Goal: Find specific page/section: Find specific page/section

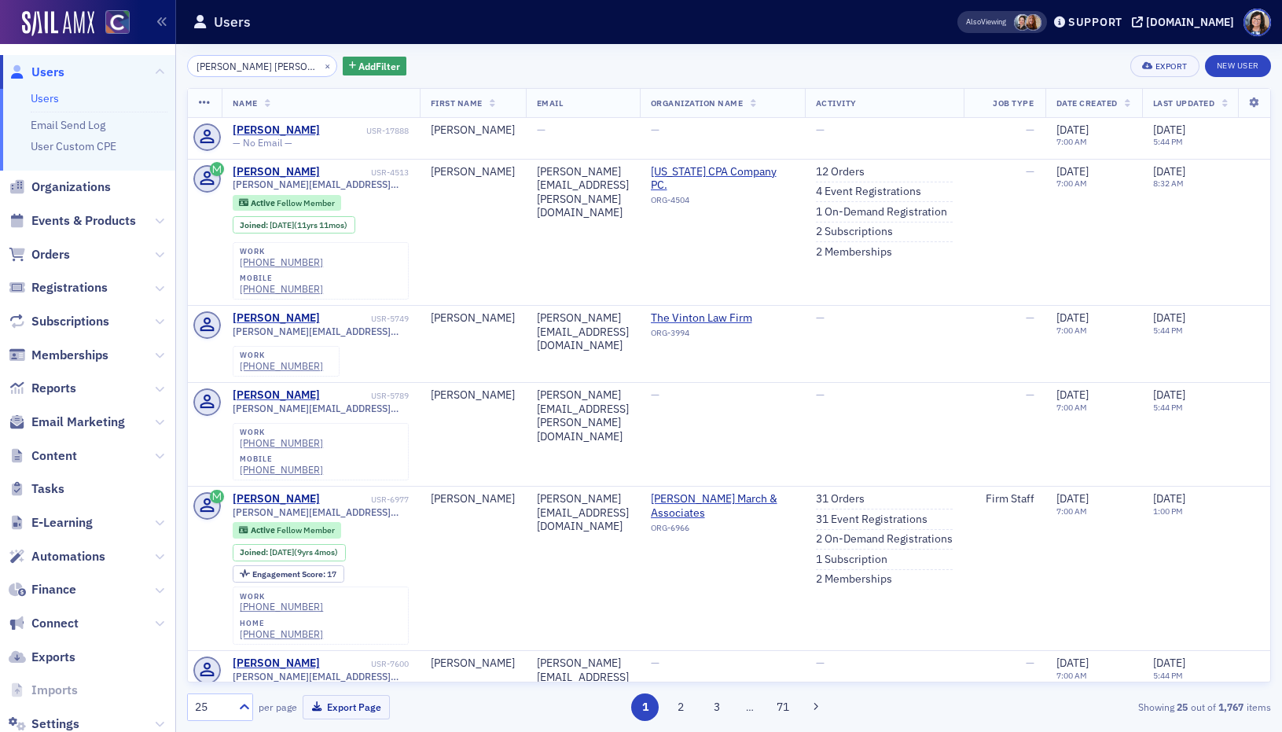
scroll to position [822, 0]
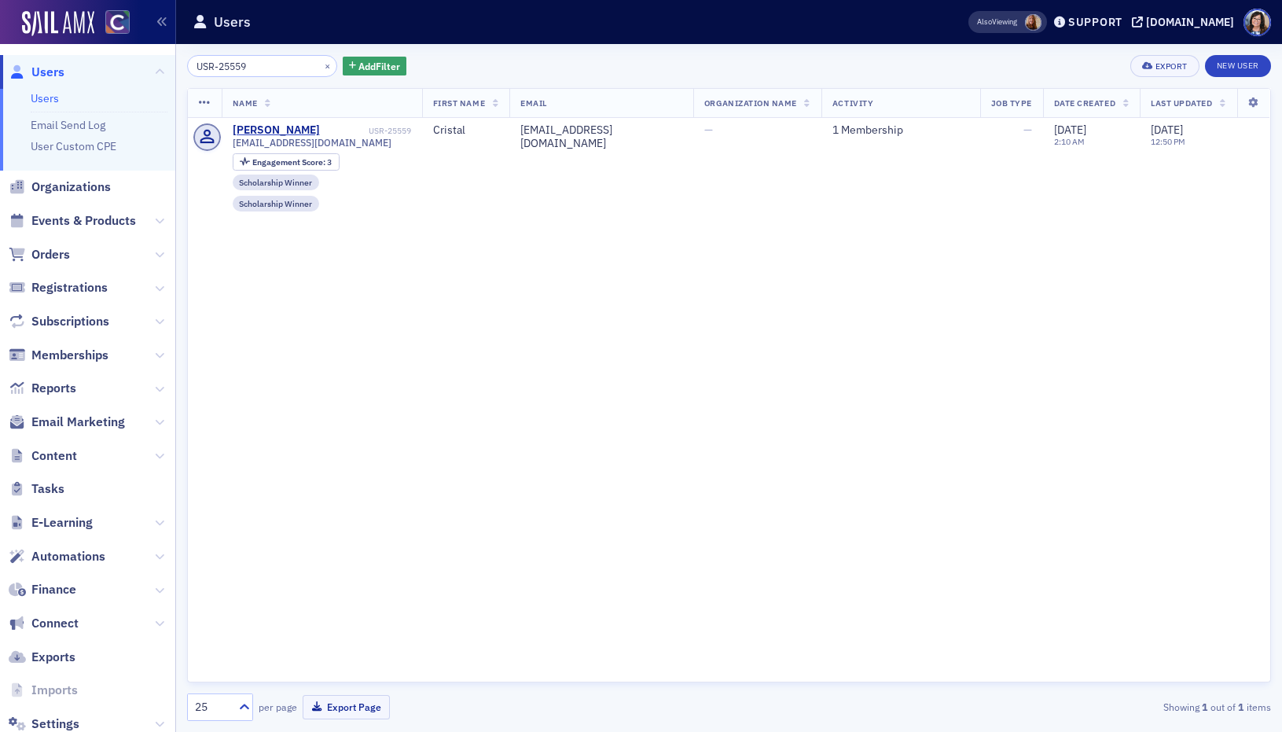
drag, startPoint x: 207, startPoint y: 65, endPoint x: 172, endPoint y: 65, distance: 34.6
click at [172, 65] on div "Users Users Email Send Log User Custom CPE Organizations Events & Products Orde…" at bounding box center [641, 366] width 1282 height 732
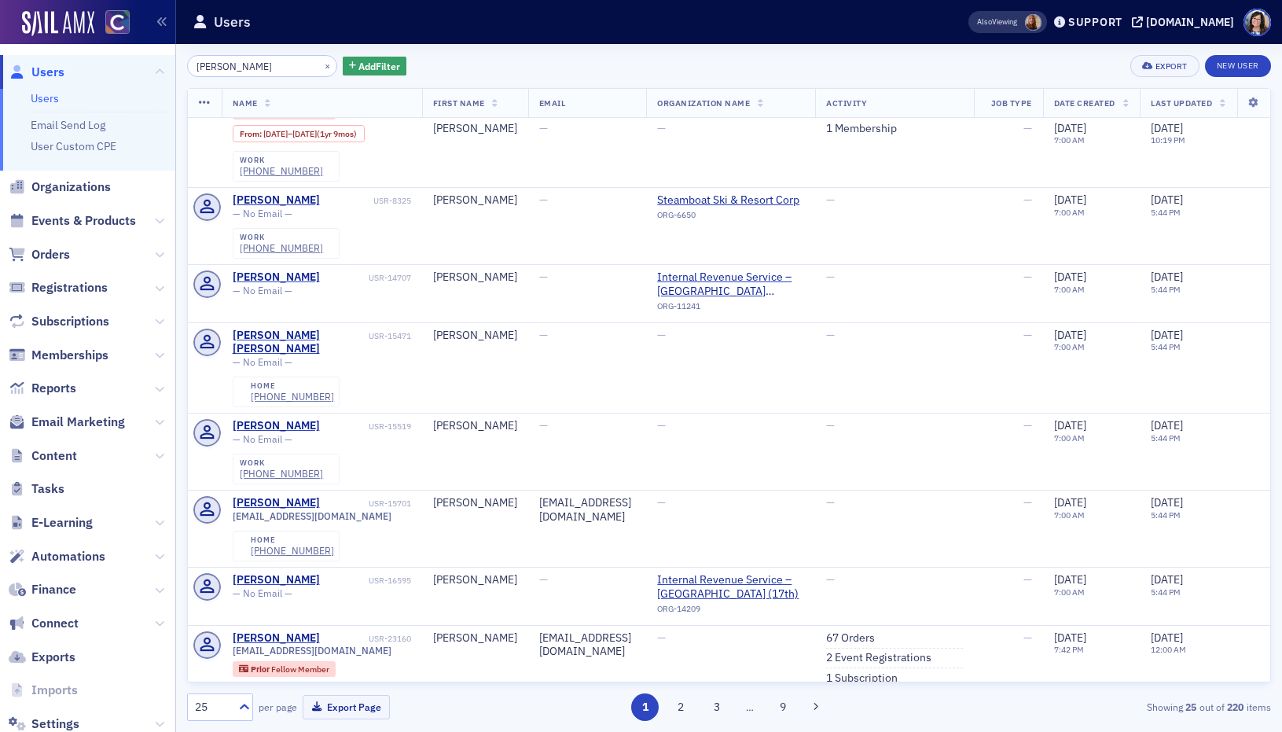
scroll to position [923, 0]
type input "Mike Vrlenich"
drag, startPoint x: 310, startPoint y: 66, endPoint x: 296, endPoint y: 68, distance: 13.5
click at [321, 66] on button "×" at bounding box center [328, 65] width 14 height 14
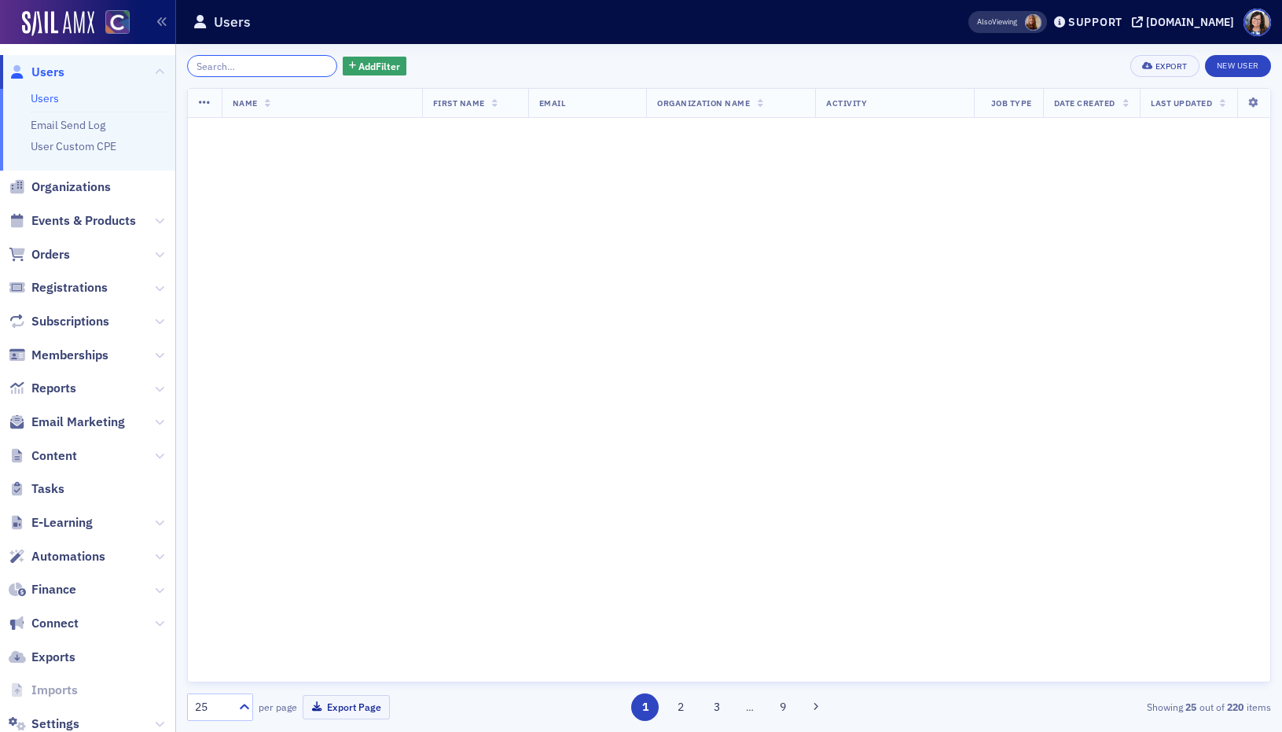
click at [296, 68] on input "search" at bounding box center [262, 66] width 150 height 22
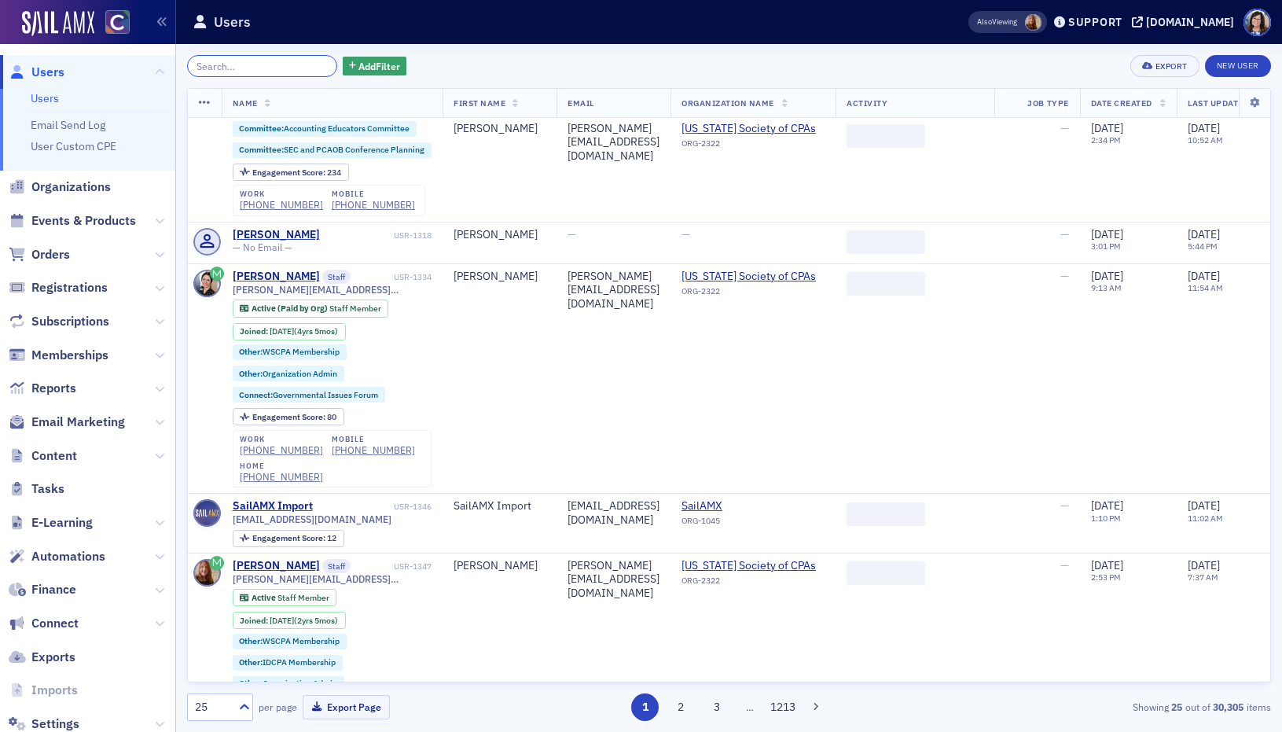
scroll to position [915, 0]
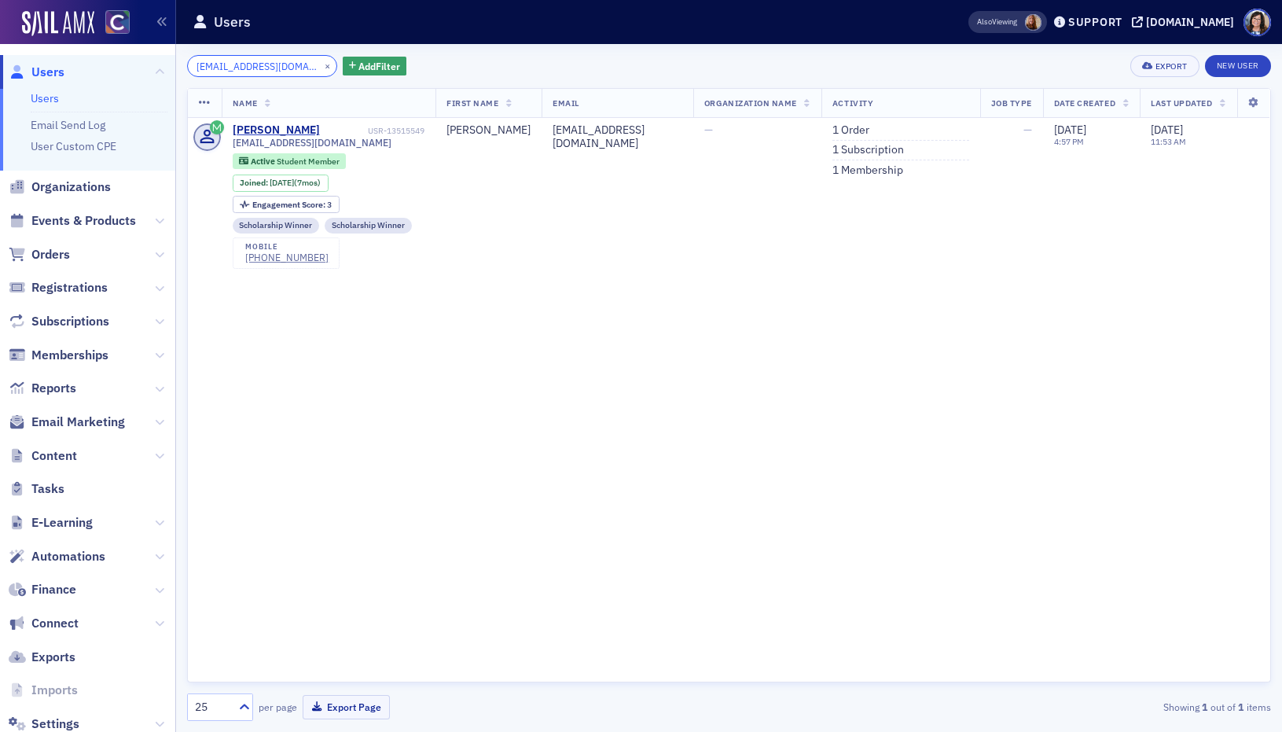
type input "mjv3trey@gmail.com"
drag, startPoint x: 305, startPoint y: 63, endPoint x: 287, endPoint y: 64, distance: 18.2
click at [321, 64] on button "×" at bounding box center [328, 65] width 14 height 14
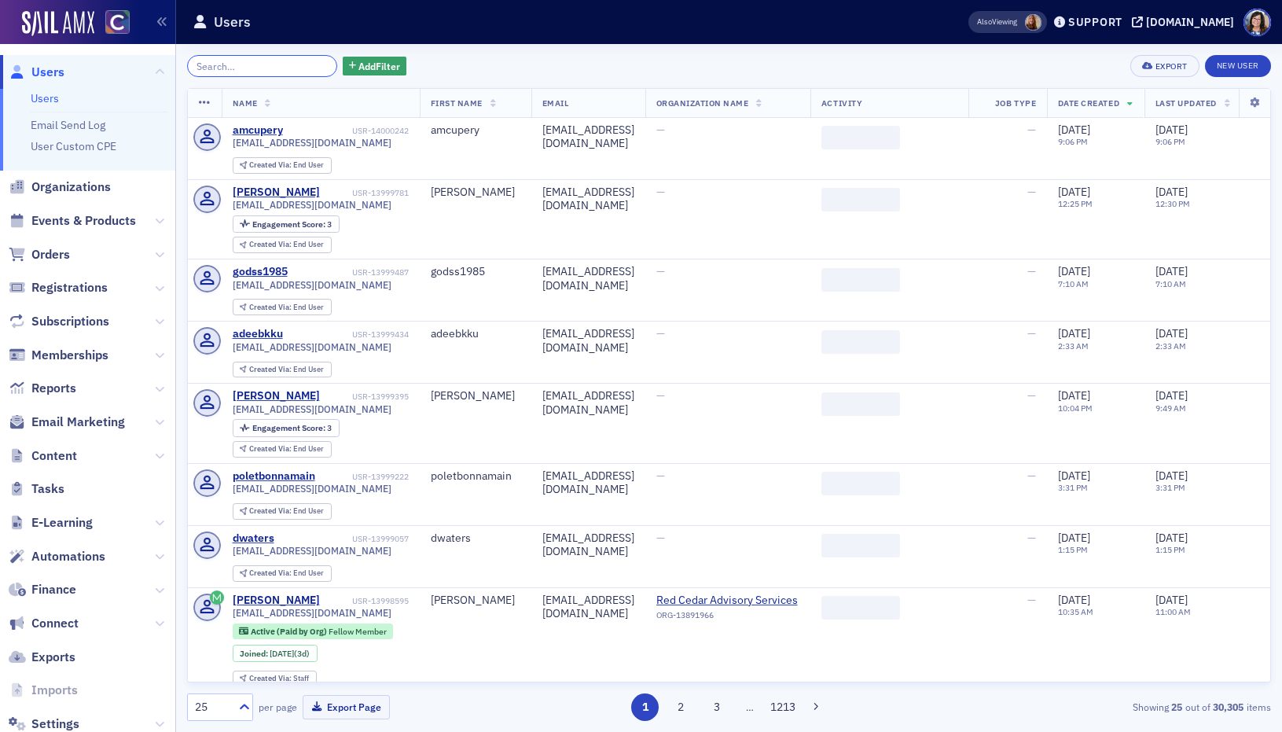
click at [287, 64] on input "search" at bounding box center [262, 66] width 150 height 22
paste input "Mike Vrlenich."
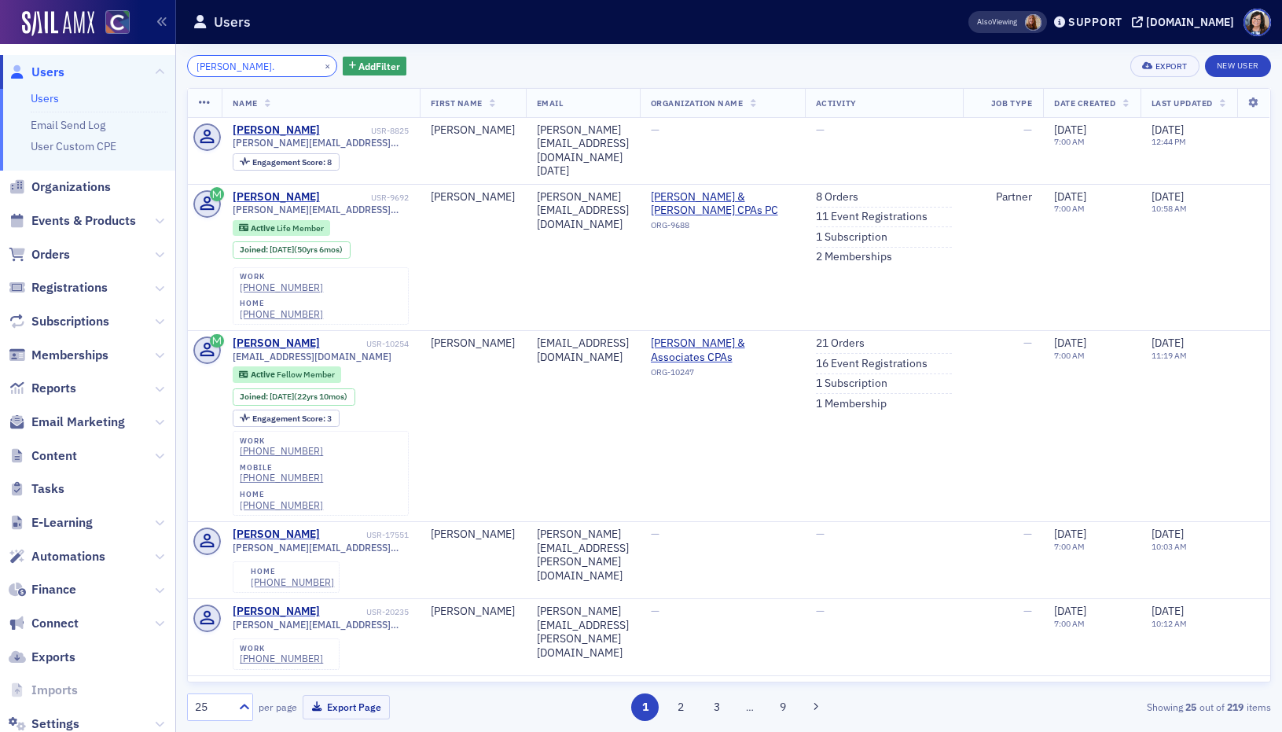
click at [219, 67] on input "Mike Vrlenich." at bounding box center [262, 66] width 150 height 22
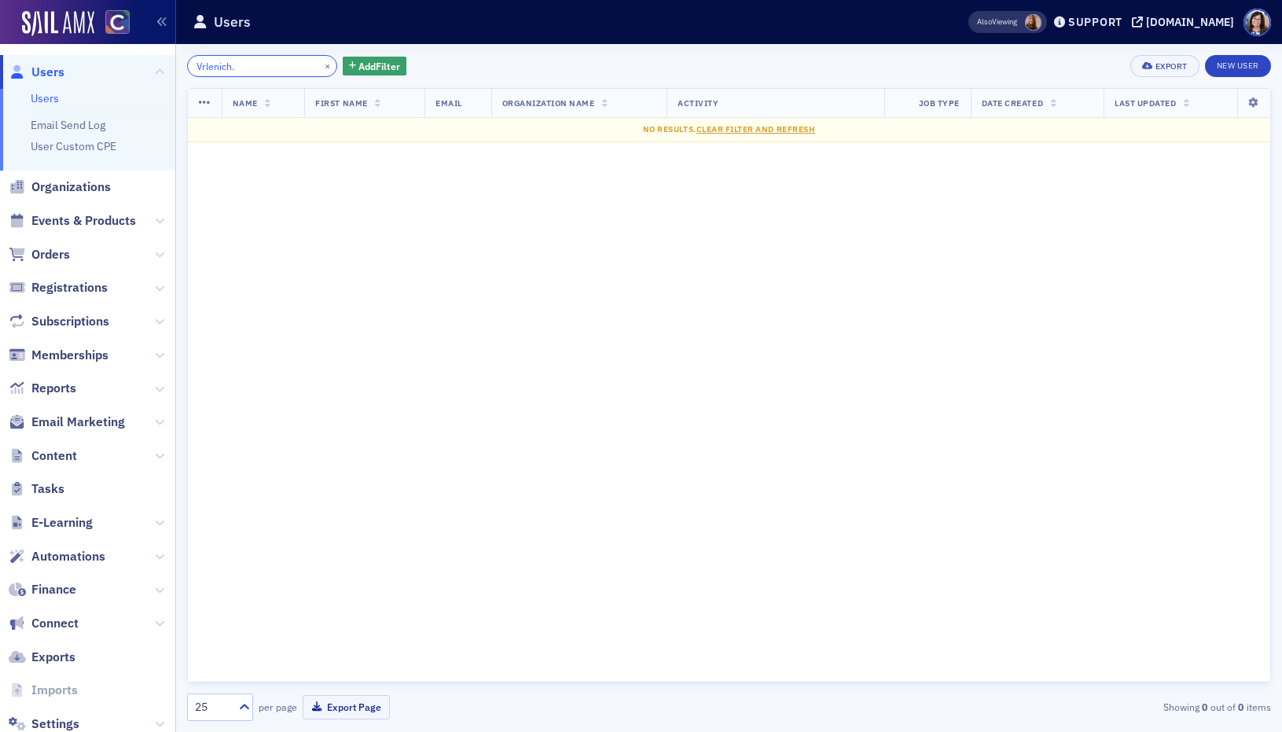
click at [244, 72] on input "Vrlenich." at bounding box center [262, 66] width 150 height 22
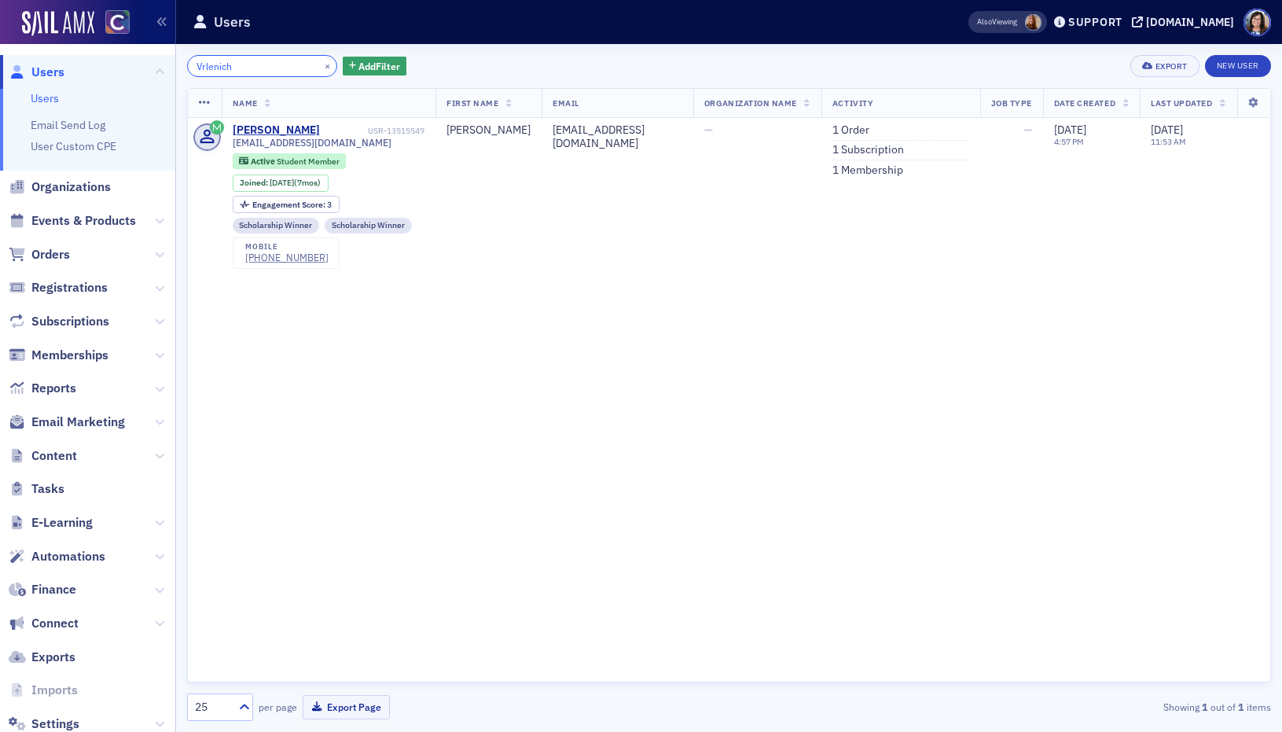
type input "Vrlenich"
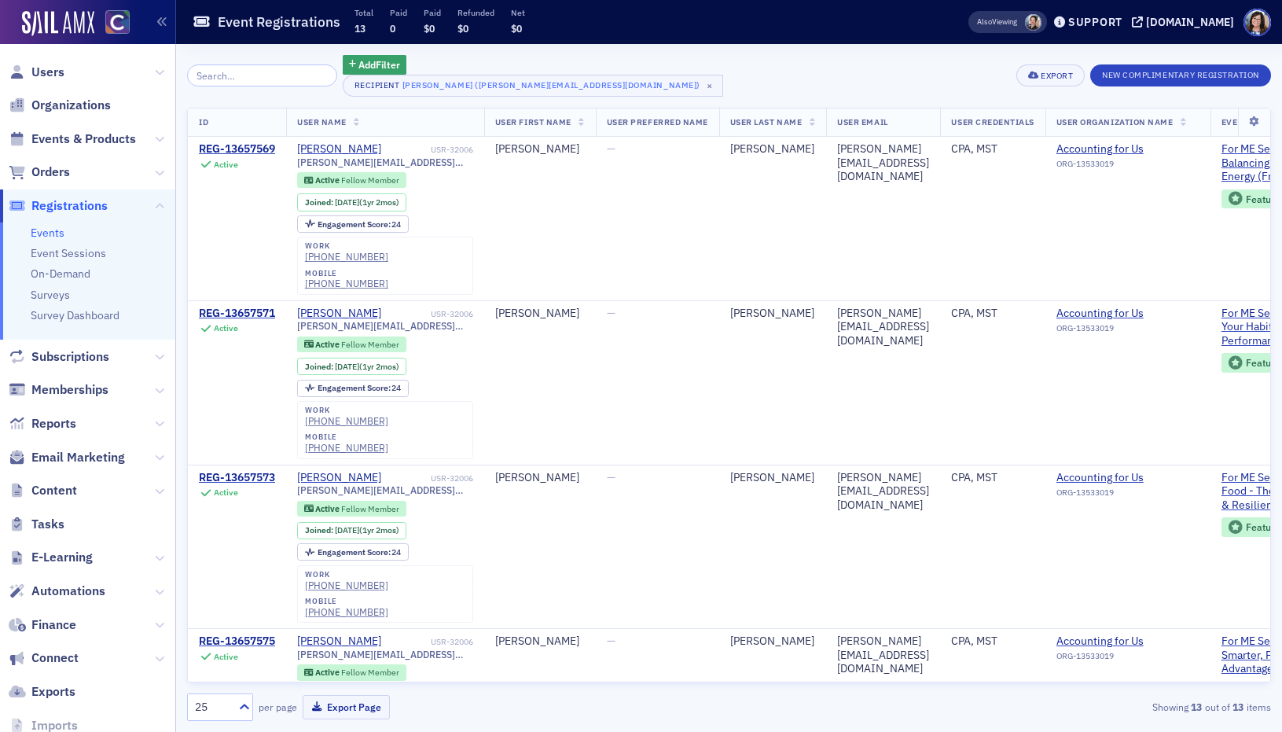
click at [225, 71] on input "search" at bounding box center [262, 75] width 150 height 22
click at [58, 141] on span "Events & Products" at bounding box center [83, 139] width 105 height 17
click at [58, 142] on span "Events & Products" at bounding box center [83, 139] width 105 height 17
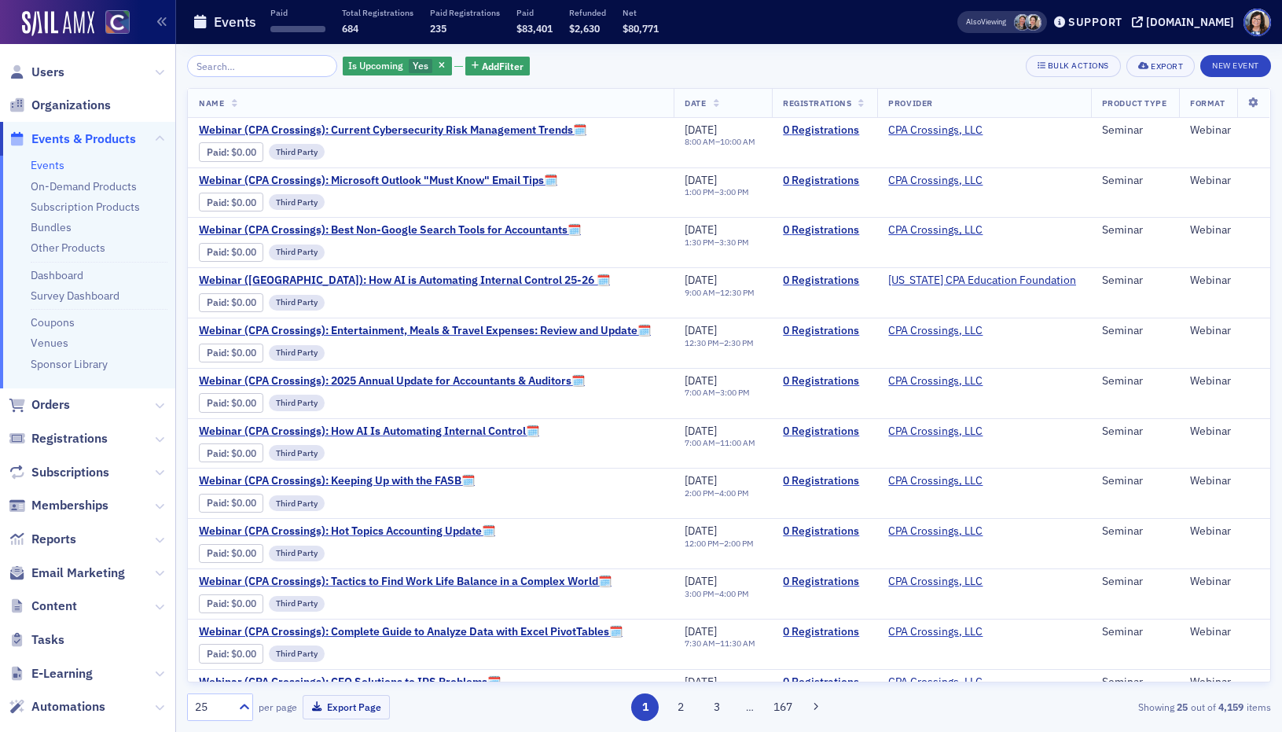
click at [261, 65] on input "search" at bounding box center [262, 66] width 150 height 22
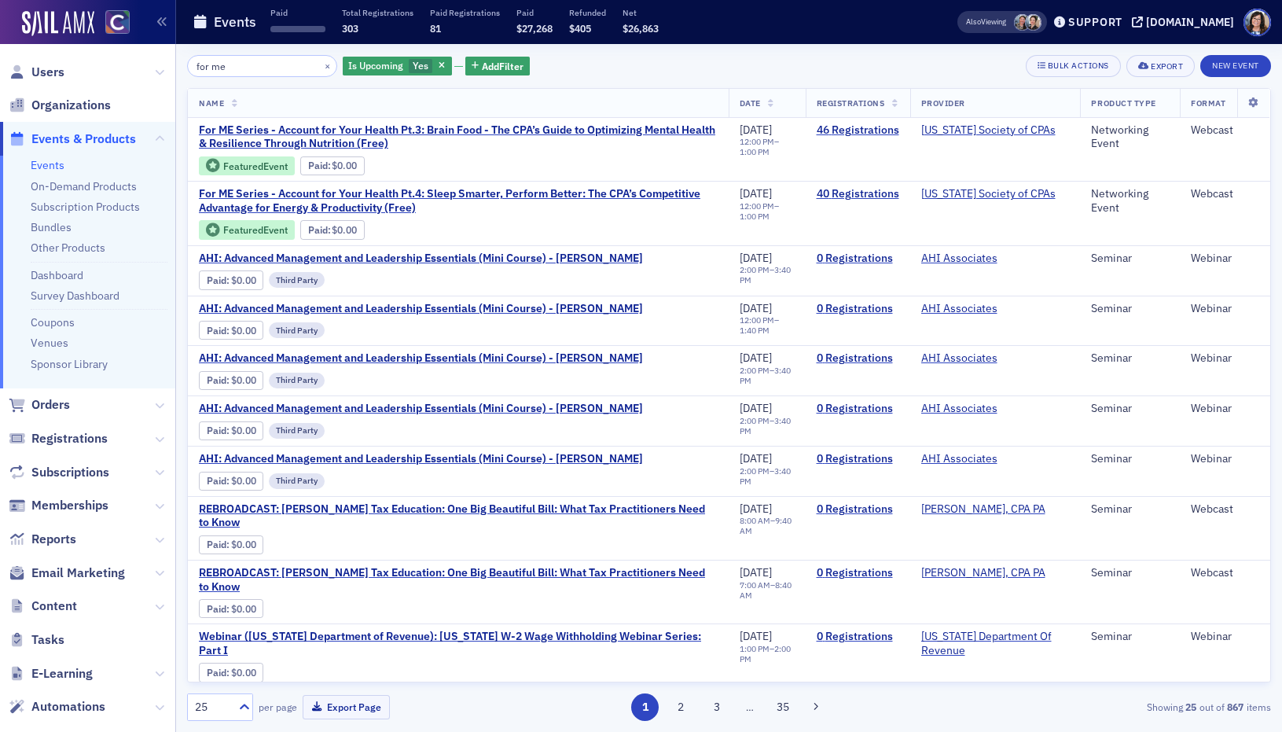
type input "for me"
